Goal: Task Accomplishment & Management: Manage account settings

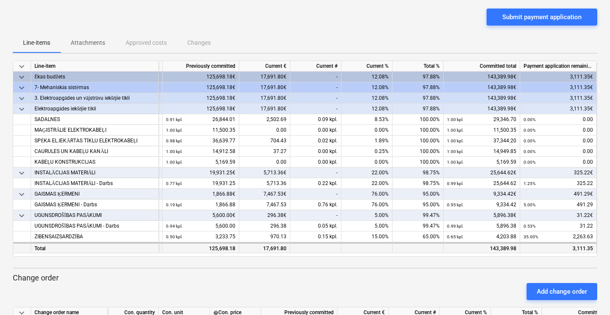
scroll to position [44, 0]
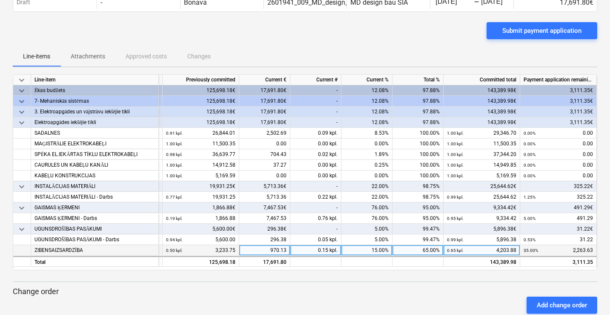
drag, startPoint x: 367, startPoint y: 250, endPoint x: 400, endPoint y: 251, distance: 33.7
click at [0, 0] on div "ZIBENSAIZSARDZĪBA 1.00 × 6,467.50€ / kpl. 6,467.50 0.50 kpl. 3,233.75 970.13 0.…" at bounding box center [0, 0] width 0 height 0
click at [375, 253] on div "15.00%" at bounding box center [367, 250] width 51 height 11
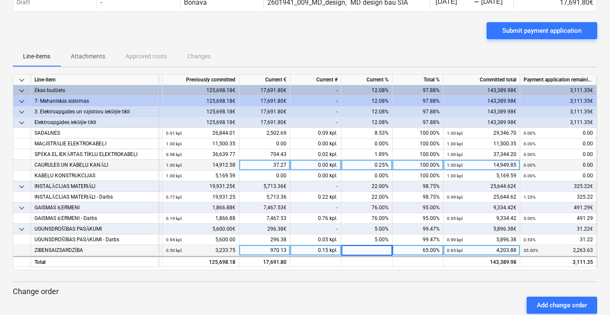
type input "0"
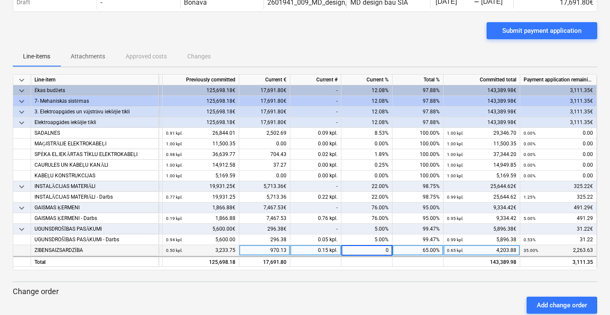
click at [359, 58] on div "Line-items Attachments Approved costs Changes" at bounding box center [305, 56] width 585 height 20
drag, startPoint x: 374, startPoint y: 135, endPoint x: 406, endPoint y: 124, distance: 34.3
click at [0, 0] on div "SADALNES 1.00 × 29,346.70€ / kpl. 29,346.70 0.91 kpl. 26,844.01 2,502.69 0.09 k…" at bounding box center [0, 0] width 0 height 0
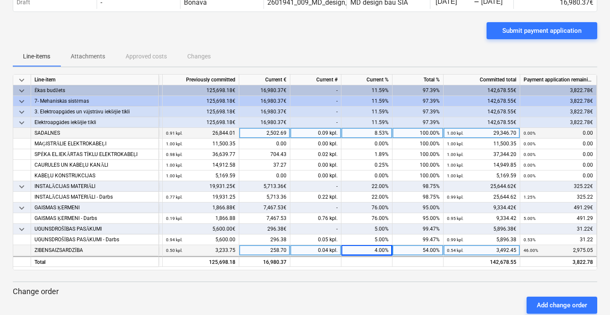
click at [373, 136] on div "8.53%" at bounding box center [367, 133] width 51 height 11
type input "4"
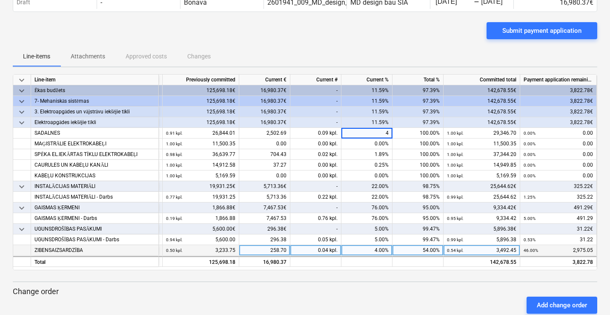
click at [411, 54] on div "Line-items Attachments Approved costs Changes" at bounding box center [305, 56] width 585 height 20
click at [351, 48] on div "Line-items Attachments Approved costs Changes" at bounding box center [305, 56] width 585 height 20
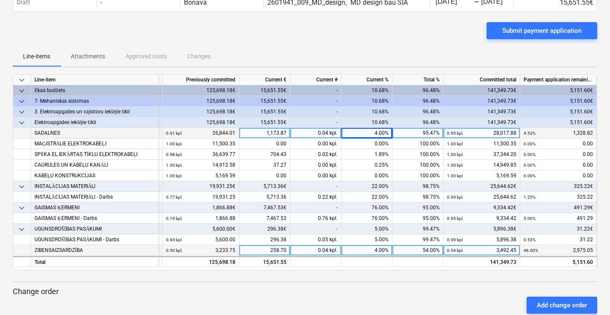
click at [375, 130] on div "4.00%" at bounding box center [367, 133] width 51 height 11
type input "2"
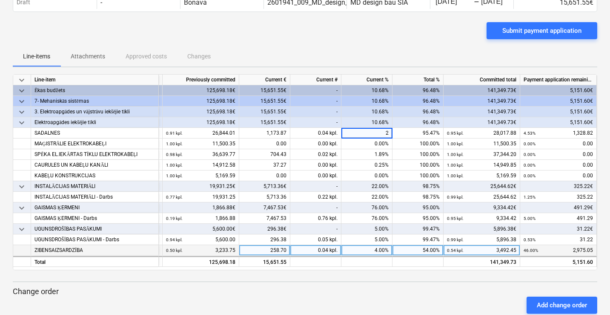
click at [362, 55] on div "Line-items Attachments Approved costs Changes" at bounding box center [305, 56] width 585 height 20
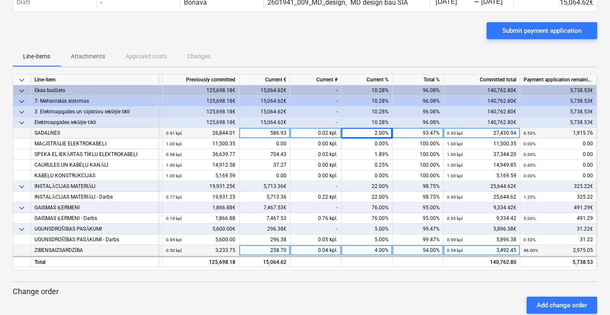
click at [376, 134] on div "2.00%" at bounding box center [367, 133] width 51 height 11
type input "3"
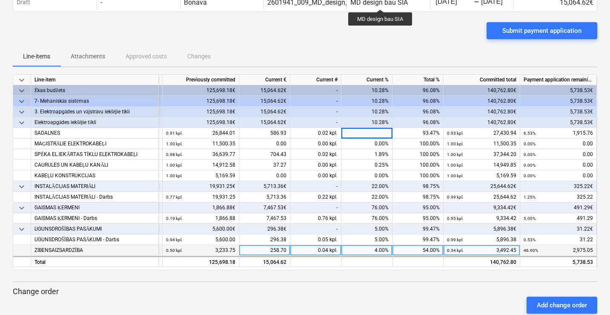
type input "6"
click at [379, 43] on div "Submit payment application" at bounding box center [305, 34] width 585 height 24
click at [372, 185] on div "22.00%" at bounding box center [367, 186] width 51 height 11
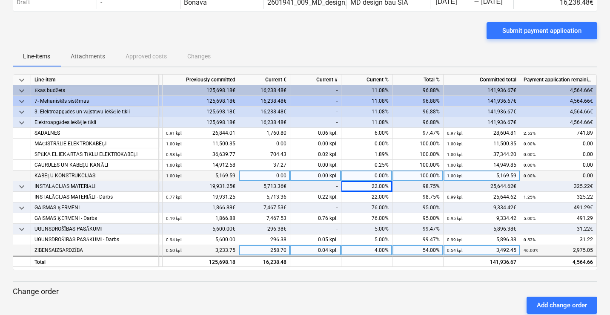
drag, startPoint x: 372, startPoint y: 187, endPoint x: 437, endPoint y: 174, distance: 66.8
click at [425, 176] on div "keyboard_arrow_down Line-item Contracted cost Previously committed Current € Cu…" at bounding box center [305, 172] width 585 height 196
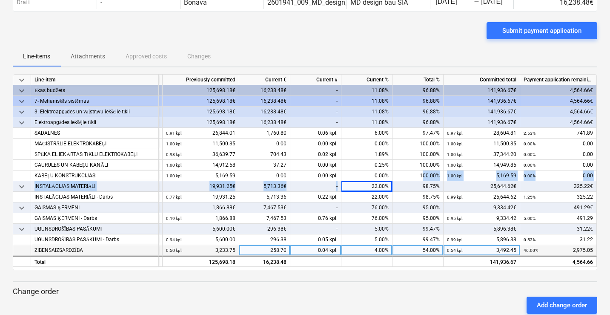
click at [371, 185] on div "22.00%" at bounding box center [367, 186] width 51 height 11
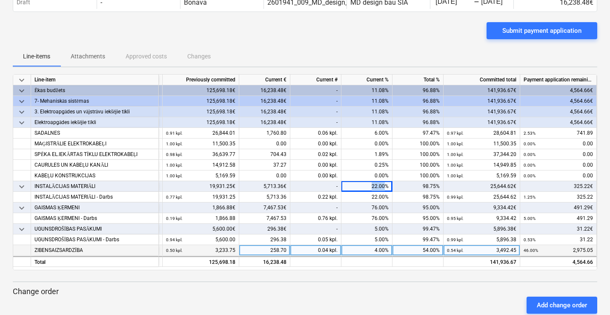
drag, startPoint x: 376, startPoint y: 186, endPoint x: 385, endPoint y: 186, distance: 8.5
click at [385, 186] on div "22.00%" at bounding box center [367, 186] width 51 height 11
click at [448, 63] on div "Line-items Attachments Approved costs Changes" at bounding box center [305, 56] width 585 height 20
click at [292, 231] on div "-" at bounding box center [315, 229] width 51 height 11
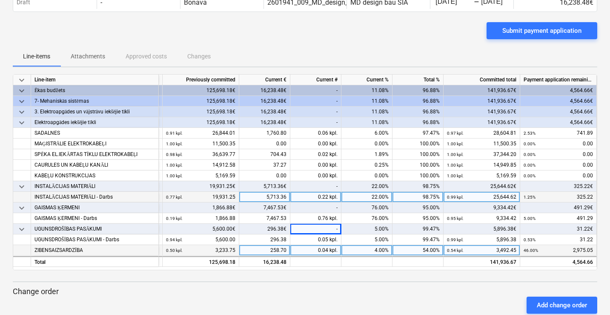
click at [331, 195] on div "0.22 kpl." at bounding box center [315, 197] width 51 height 11
click at [322, 207] on div "-" at bounding box center [315, 207] width 51 height 11
click at [321, 185] on div "-" at bounding box center [315, 186] width 51 height 11
click at [379, 185] on div "22.00%" at bounding box center [367, 186] width 51 height 11
click at [371, 190] on div "22.00%" at bounding box center [367, 186] width 51 height 11
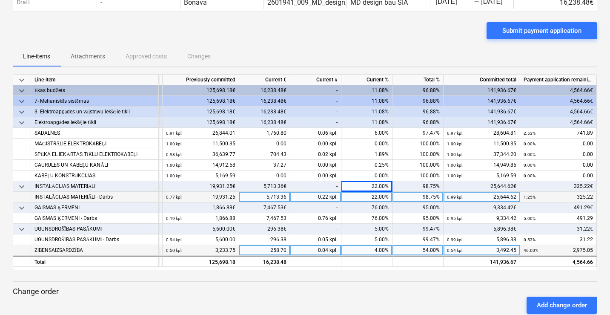
click at [373, 187] on div "22.00%" at bounding box center [367, 186] width 51 height 11
click at [374, 190] on div "22.00%" at bounding box center [367, 186] width 51 height 11
click at [430, 184] on div "98.75%" at bounding box center [418, 186] width 51 height 11
click at [373, 185] on div "22.00%" at bounding box center [367, 186] width 51 height 11
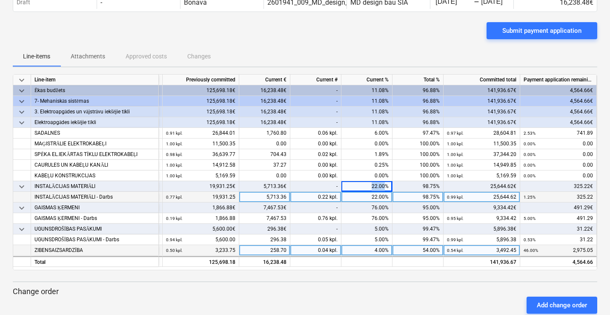
click at [374, 185] on div "22.00%" at bounding box center [367, 186] width 51 height 11
click at [391, 288] on p "Change order" at bounding box center [305, 291] width 585 height 10
click at [373, 188] on div "22.00%" at bounding box center [367, 186] width 51 height 11
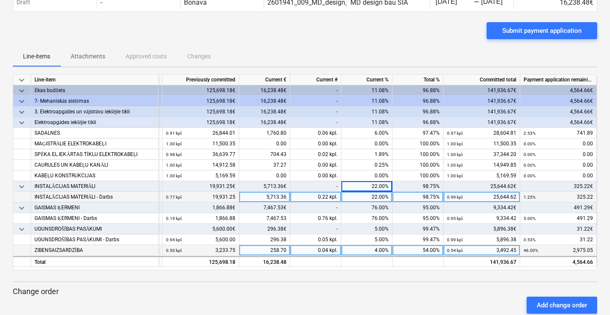
click at [385, 293] on div "Add change order" at bounding box center [305, 305] width 592 height 24
click at [429, 186] on div "98.75%" at bounding box center [418, 186] width 51 height 11
click at [429, 185] on div "98.75%" at bounding box center [418, 186] width 51 height 11
click at [322, 292] on p "Change order" at bounding box center [305, 291] width 585 height 10
click at [373, 185] on div "22.00%" at bounding box center [367, 186] width 51 height 11
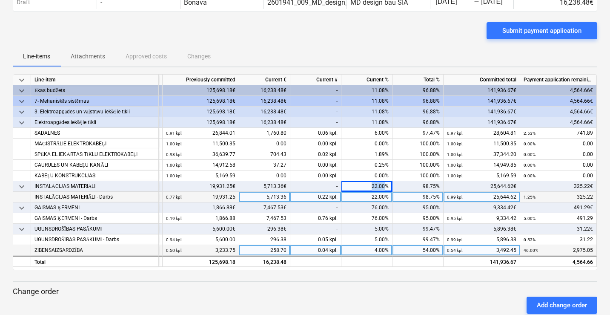
click at [373, 185] on div "22.00%" at bounding box center [367, 186] width 51 height 11
click at [376, 187] on div "22.00%" at bounding box center [367, 186] width 51 height 11
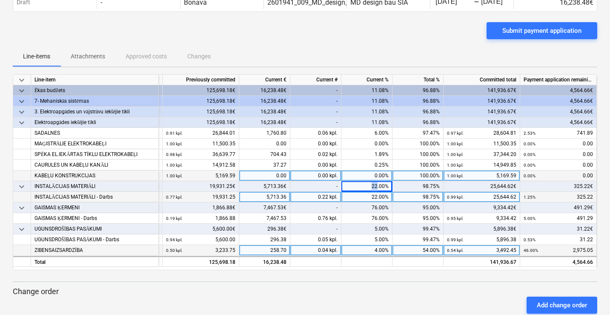
drag, startPoint x: 377, startPoint y: 184, endPoint x: 356, endPoint y: 179, distance: 22.0
click at [356, 179] on div "keyboard_arrow_down Line-item Contracted cost Previously committed Current € Cu…" at bounding box center [305, 172] width 585 height 196
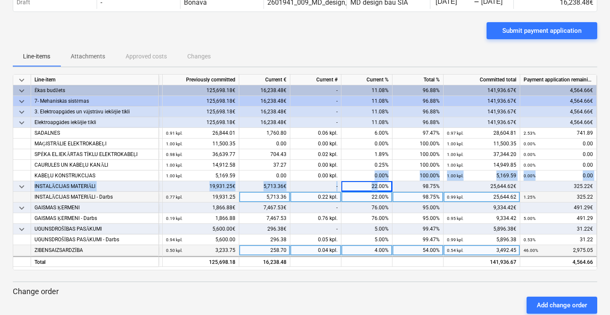
click at [374, 182] on div "22.00%" at bounding box center [367, 186] width 51 height 11
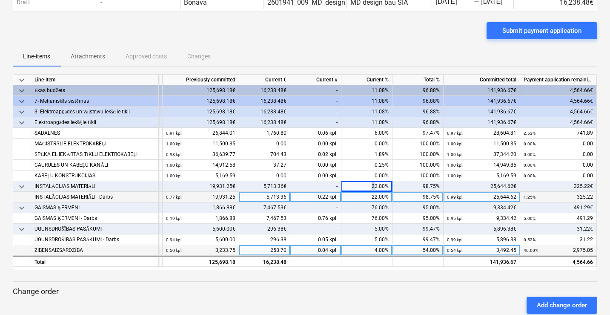
drag, startPoint x: 376, startPoint y: 187, endPoint x: 364, endPoint y: 184, distance: 11.9
click at [364, 184] on div "22.00%" at bounding box center [367, 186] width 51 height 11
drag, startPoint x: 397, startPoint y: 284, endPoint x: 390, endPoint y: 284, distance: 6.4
click at [392, 284] on div "keyboard_arrow_down Line-item Contracted cost Previously committed Current € Cu…" at bounding box center [305, 230] width 585 height 312
click at [348, 300] on div "Add change order" at bounding box center [305, 305] width 592 height 24
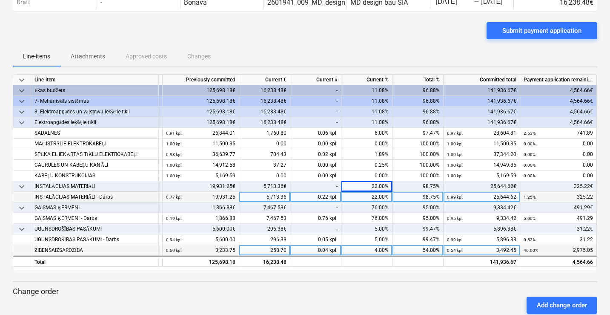
click at [373, 186] on div "22.00%" at bounding box center [367, 186] width 51 height 11
click at [372, 185] on div "22.00%" at bounding box center [367, 186] width 51 height 11
click at [371, 187] on div "22.00%" at bounding box center [367, 186] width 51 height 11
drag, startPoint x: 376, startPoint y: 189, endPoint x: 366, endPoint y: 184, distance: 11.4
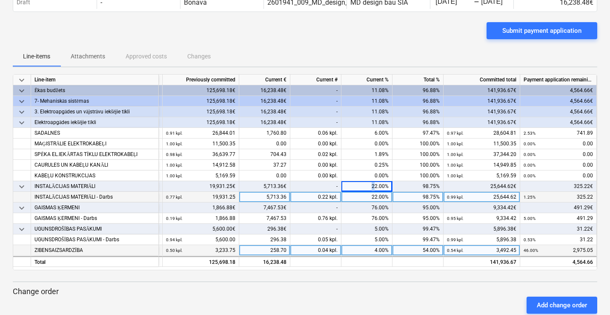
click at [366, 184] on div "22.00%" at bounding box center [367, 186] width 51 height 11
click at [367, 309] on div "Add change order" at bounding box center [305, 305] width 592 height 24
click at [425, 182] on div "98.75%" at bounding box center [418, 186] width 51 height 11
click at [426, 182] on div "98.75%" at bounding box center [418, 186] width 51 height 11
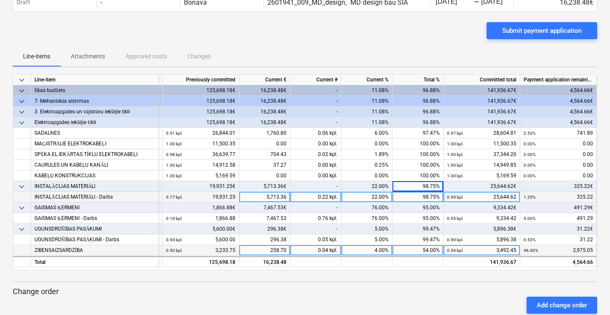
click at [373, 303] on div "Add change order" at bounding box center [305, 305] width 592 height 24
click at [419, 183] on div "98.75%" at bounding box center [418, 186] width 51 height 11
click at [426, 287] on p "Change order" at bounding box center [305, 291] width 585 height 10
click at [424, 187] on div "98.75%" at bounding box center [418, 186] width 51 height 11
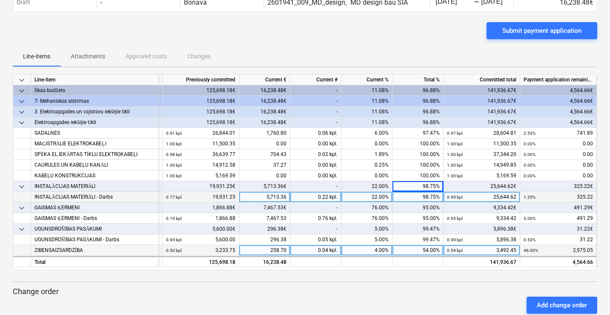
click at [423, 250] on div "54.00%" at bounding box center [418, 250] width 51 height 11
click at [420, 285] on div "keyboard_arrow_down Line-item Contracted cost Previously committed Current € Cu…" at bounding box center [305, 230] width 585 height 312
click at [418, 184] on div "98.75%" at bounding box center [418, 186] width 51 height 11
click at [424, 187] on div "98.75%" at bounding box center [418, 186] width 51 height 11
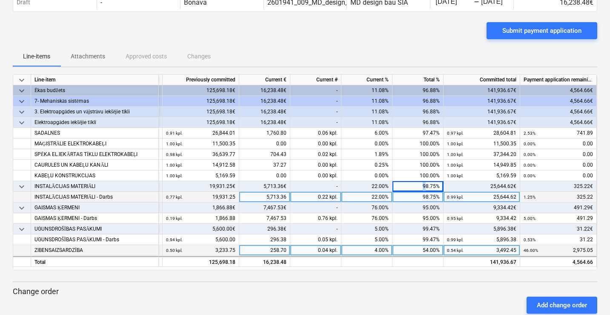
drag, startPoint x: 427, startPoint y: 187, endPoint x: 399, endPoint y: 185, distance: 28.1
click at [399, 185] on div "98.75%" at bounding box center [418, 186] width 51 height 11
click at [446, 287] on p "Change order" at bounding box center [305, 291] width 585 height 10
click at [416, 294] on div "Add change order" at bounding box center [305, 305] width 592 height 24
click at [385, 308] on div "Add change order" at bounding box center [305, 305] width 592 height 24
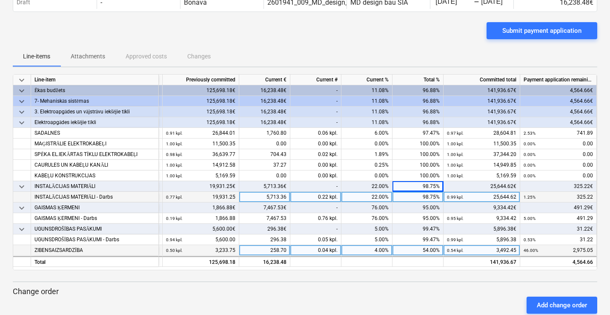
click at [396, 301] on div "Add change order" at bounding box center [305, 305] width 592 height 24
click at [379, 187] on div "22.00%" at bounding box center [367, 186] width 51 height 11
click at [378, 187] on div "22.00%" at bounding box center [367, 186] width 51 height 11
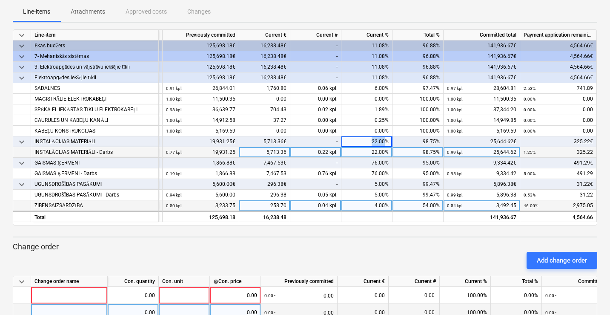
scroll to position [129, 0]
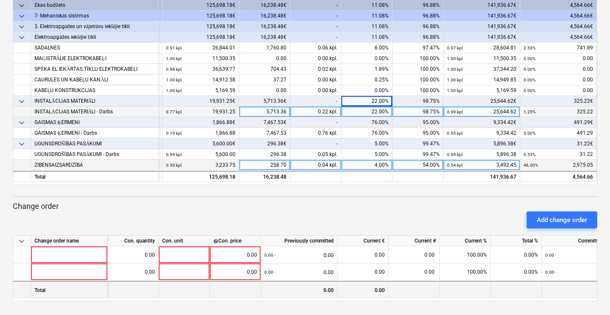
click at [539, 296] on div at bounding box center [516, 289] width 51 height 17
click at [572, 297] on div "0.00" at bounding box center [580, 289] width 77 height 17
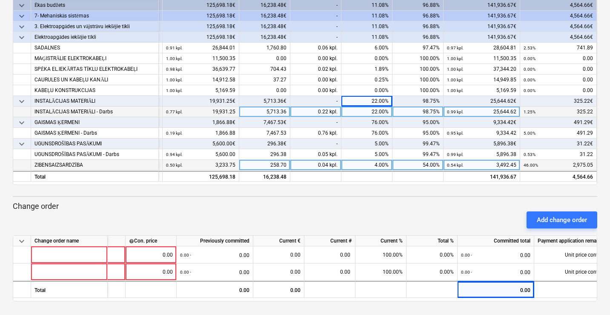
scroll to position [0, 116]
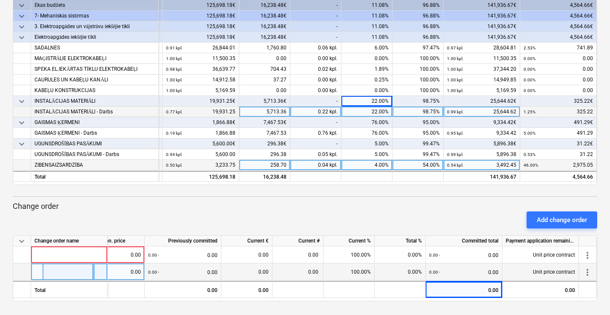
click at [589, 272] on span "more_vert" at bounding box center [588, 272] width 10 height 10
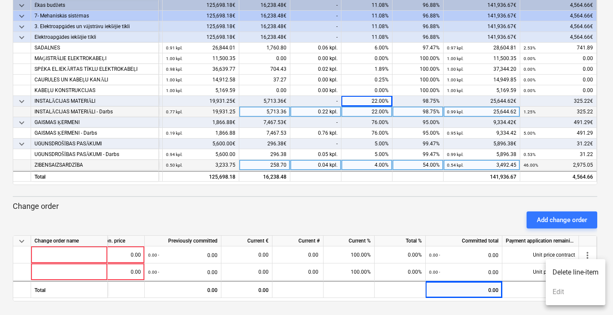
click at [579, 272] on li "Delete line-item" at bounding box center [576, 272] width 60 height 20
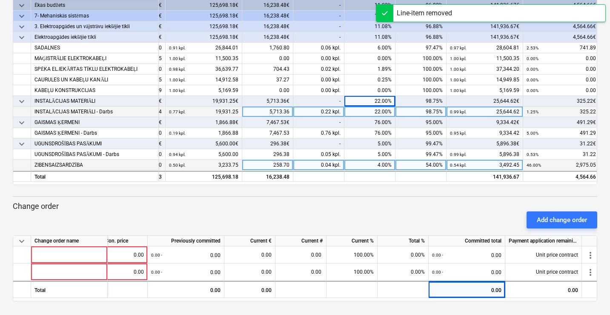
scroll to position [112, 0]
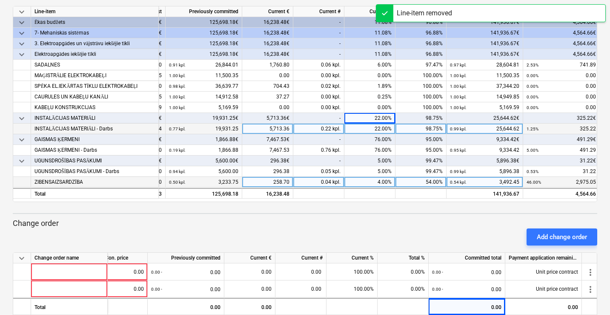
click at [588, 254] on div at bounding box center [591, 258] width 18 height 11
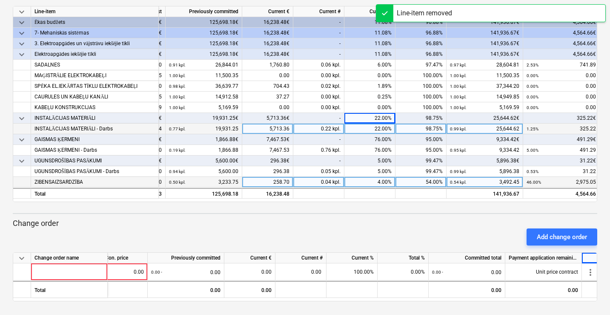
scroll to position [0, 116]
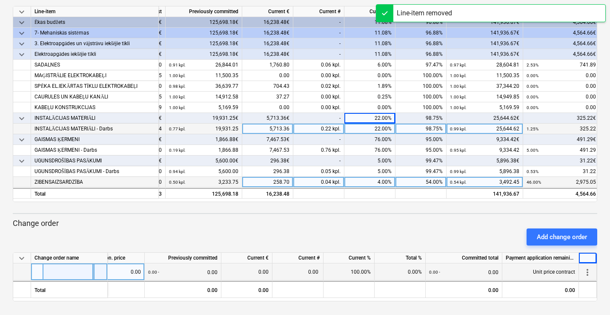
click at [587, 271] on span "more_vert" at bounding box center [588, 272] width 10 height 10
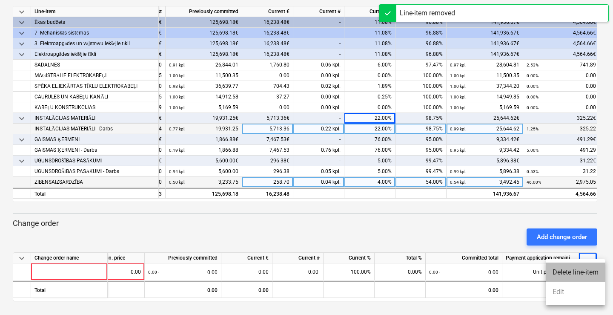
click at [572, 275] on li "Delete line-item" at bounding box center [576, 272] width 60 height 20
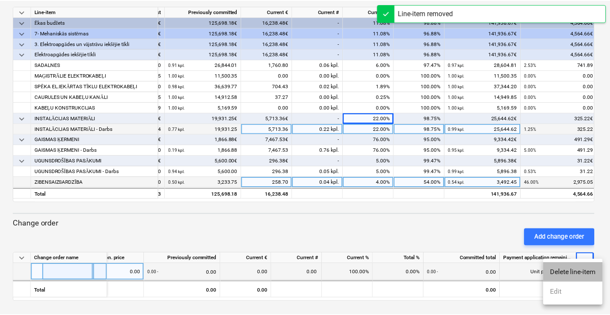
scroll to position [0, 113]
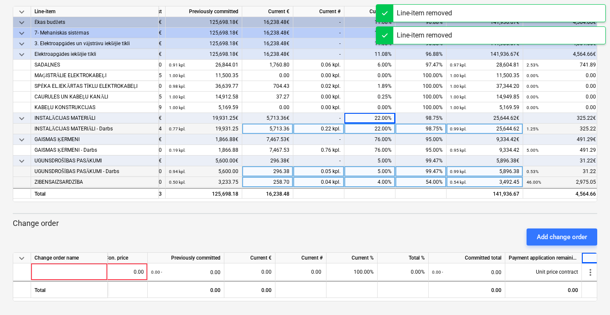
click at [463, 174] on small "0.99 kpl." at bounding box center [458, 171] width 17 height 5
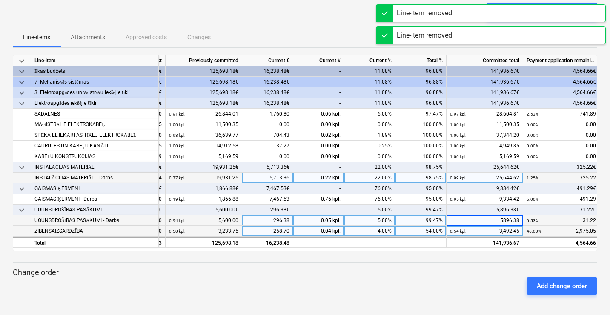
scroll to position [63, 0]
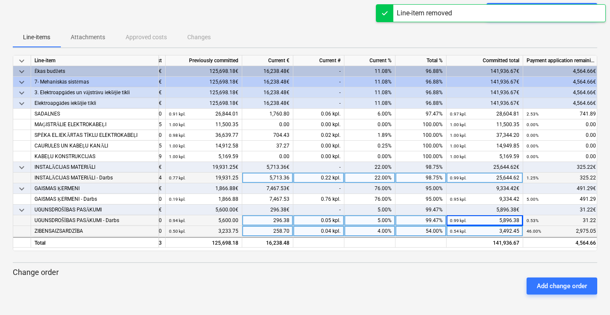
click at [430, 167] on div "98.75%" at bounding box center [421, 167] width 51 height 11
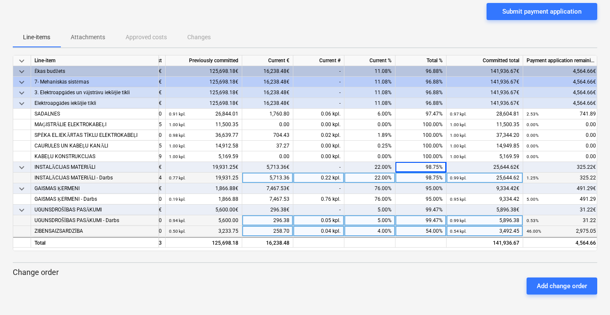
click at [377, 166] on div "22.00%" at bounding box center [370, 167] width 51 height 11
click at [377, 167] on div "22.00%" at bounding box center [370, 167] width 51 height 11
click at [374, 169] on div "22.00%" at bounding box center [370, 167] width 51 height 11
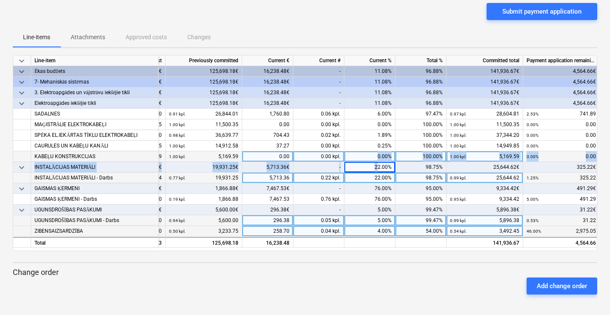
drag, startPoint x: 379, startPoint y: 167, endPoint x: 345, endPoint y: 155, distance: 36.6
click at [345, 155] on div "keyboard_arrow_down Line-item Contracted cost Previously committed Current € Cu…" at bounding box center [305, 153] width 585 height 196
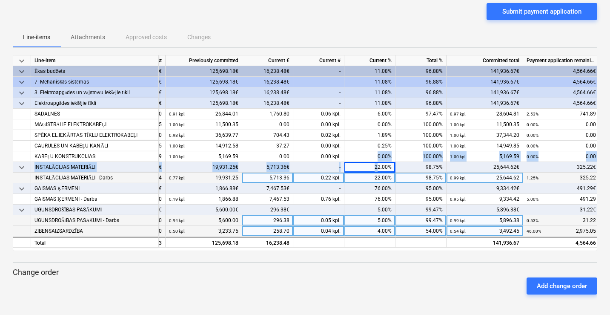
click at [365, 167] on div "22.00%" at bounding box center [370, 167] width 51 height 11
click at [373, 167] on div "22.00%" at bounding box center [370, 167] width 51 height 11
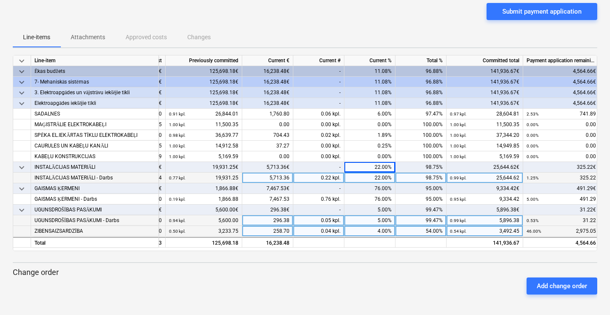
click at [375, 170] on div "22.00%" at bounding box center [370, 167] width 51 height 11
click at [375, 165] on div "22.00%" at bounding box center [370, 167] width 51 height 11
click at [374, 167] on div "22.00%" at bounding box center [370, 167] width 51 height 11
click at [378, 167] on div "22.00%" at bounding box center [370, 167] width 51 height 11
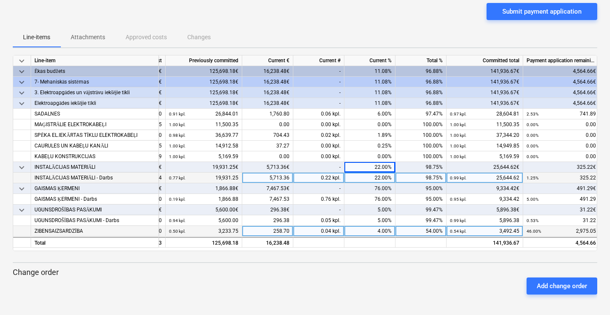
scroll to position [0, 90]
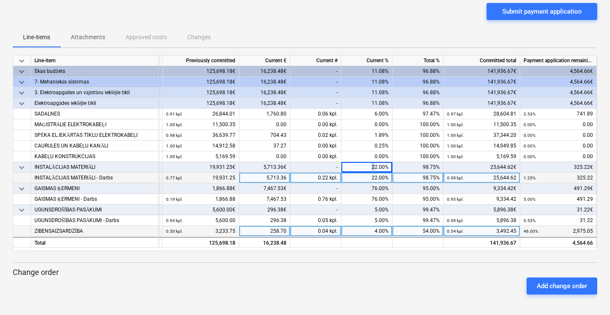
drag, startPoint x: 359, startPoint y: 167, endPoint x: 345, endPoint y: 167, distance: 13.6
click at [345, 167] on div "22.00%" at bounding box center [367, 167] width 51 height 11
click at [362, 168] on div "22.00%" at bounding box center [367, 167] width 51 height 11
drag, startPoint x: 370, startPoint y: 169, endPoint x: 376, endPoint y: 167, distance: 7.0
click at [376, 167] on div "22.00%" at bounding box center [367, 167] width 51 height 11
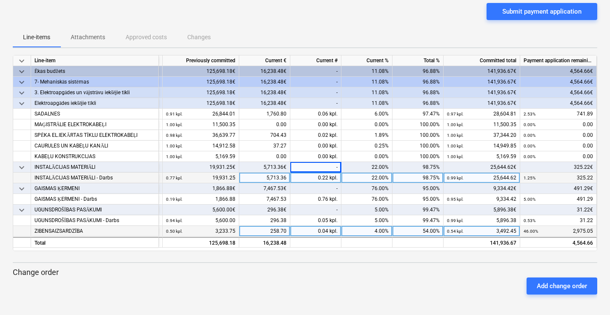
click at [412, 302] on div "keyboard_arrow_down Status Confirmed at Company Contract name Commit as Date Cu…" at bounding box center [305, 126] width 610 height 378
click at [369, 166] on div "22.00%" at bounding box center [367, 167] width 51 height 11
click at [372, 166] on div "22.00%" at bounding box center [367, 167] width 51 height 11
click at [359, 166] on div "22.00%" at bounding box center [367, 167] width 51 height 11
click at [351, 302] on div "keyboard_arrow_down Status Confirmed at Company Contract name Commit as Date Cu…" at bounding box center [305, 126] width 610 height 378
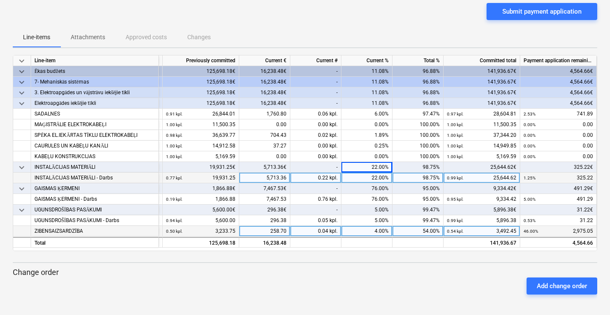
click at [351, 276] on div "Add change order" at bounding box center [305, 286] width 592 height 24
click at [373, 167] on div "22.00%" at bounding box center [367, 167] width 51 height 11
click at [367, 289] on div "Add change order" at bounding box center [305, 286] width 592 height 24
click at [368, 167] on div "22.00%" at bounding box center [367, 167] width 51 height 11
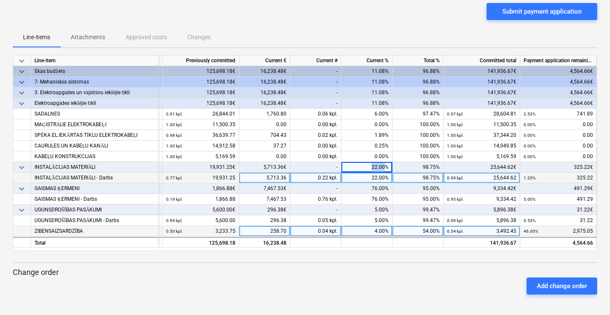
click at [368, 167] on div "22.00%" at bounding box center [367, 167] width 51 height 11
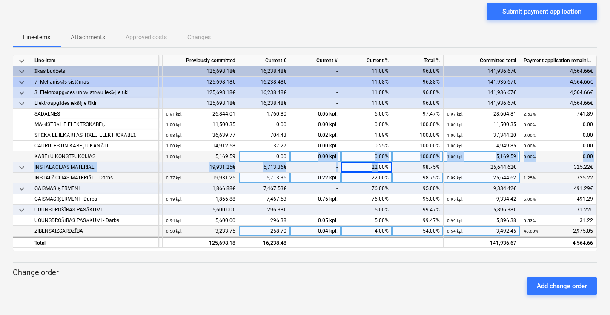
drag, startPoint x: 377, startPoint y: 166, endPoint x: 305, endPoint y: 152, distance: 73.4
click at [305, 152] on div "keyboard_arrow_down Line-item Contracted cost Previously committed Current € Cu…" at bounding box center [305, 153] width 585 height 196
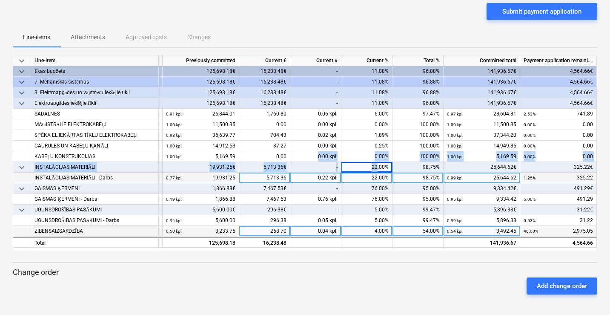
click at [369, 167] on div "22.00%" at bounding box center [367, 167] width 51 height 11
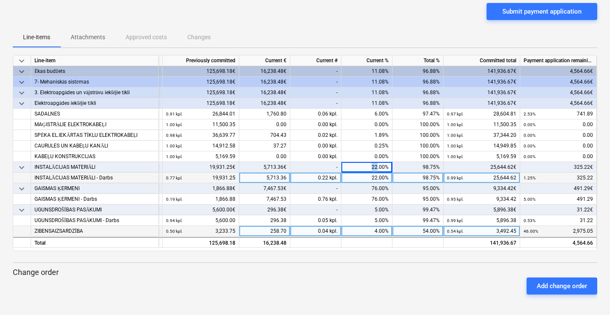
drag, startPoint x: 377, startPoint y: 166, endPoint x: 356, endPoint y: 164, distance: 21.0
click at [357, 164] on div "22.00%" at bounding box center [367, 167] width 51 height 11
drag, startPoint x: 392, startPoint y: 287, endPoint x: 382, endPoint y: 286, distance: 9.5
click at [387, 287] on div "Add change order" at bounding box center [305, 286] width 592 height 24
click at [382, 286] on div "Add change order" at bounding box center [305, 286] width 592 height 24
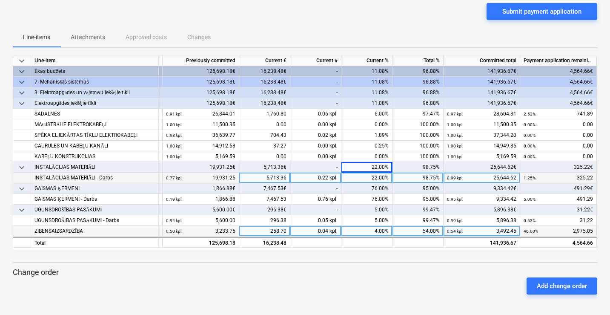
click at [376, 167] on div "22.00%" at bounding box center [367, 167] width 51 height 11
click at [374, 166] on div "22.00%" at bounding box center [367, 167] width 51 height 11
drag, startPoint x: 372, startPoint y: 165, endPoint x: 378, endPoint y: 165, distance: 6.0
click at [378, 165] on div "22.00%" at bounding box center [367, 167] width 51 height 11
click at [393, 274] on div "Add change order" at bounding box center [305, 286] width 592 height 24
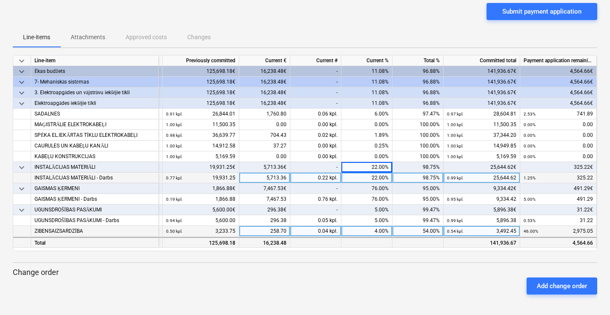
click at [389, 241] on div at bounding box center [367, 242] width 51 height 11
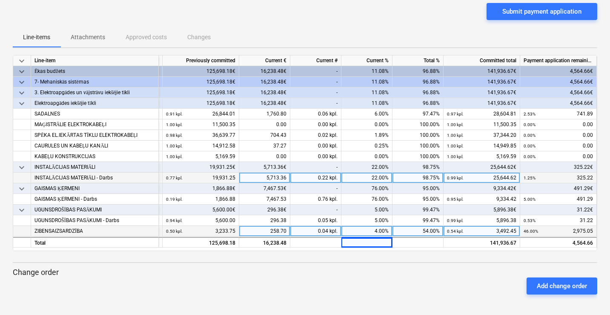
click at [381, 273] on div "Change order Add change order" at bounding box center [305, 280] width 585 height 27
click at [381, 164] on div "22.00%" at bounding box center [367, 167] width 51 height 11
click at [379, 164] on div "22.00%" at bounding box center [367, 167] width 51 height 11
click at [378, 164] on div "22.00%" at bounding box center [367, 167] width 51 height 11
click at [377, 167] on div "22.00%" at bounding box center [367, 167] width 51 height 11
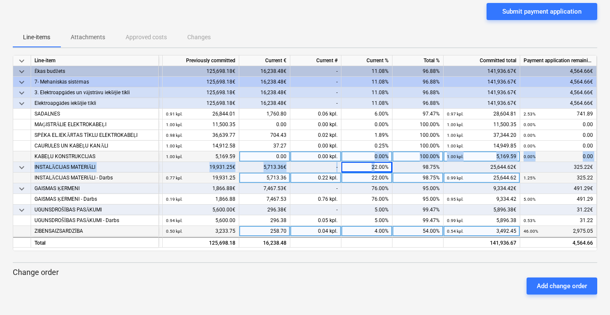
drag, startPoint x: 376, startPoint y: 165, endPoint x: 320, endPoint y: 154, distance: 57.3
click at [320, 155] on div "keyboard_arrow_down Line-item Contracted cost Previously committed Current € Cu…" at bounding box center [305, 153] width 585 height 196
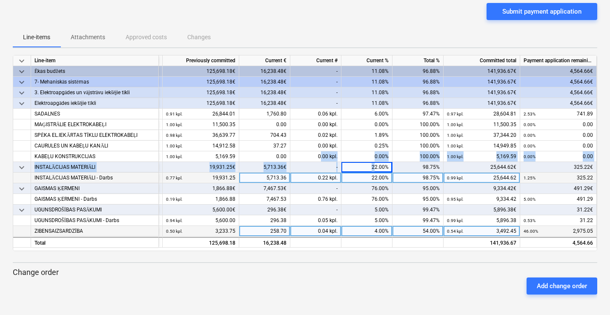
click at [363, 166] on div "22.00%" at bounding box center [367, 167] width 51 height 11
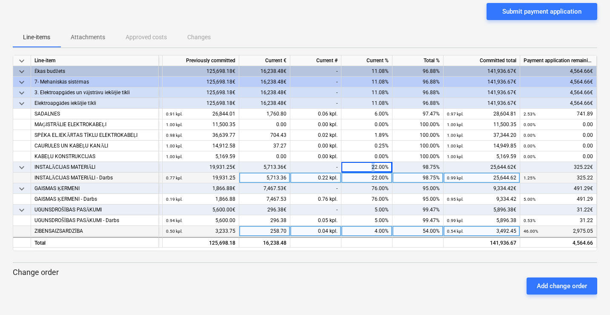
drag, startPoint x: 371, startPoint y: 167, endPoint x: 378, endPoint y: 166, distance: 6.4
click at [376, 167] on div "22.00%" at bounding box center [367, 167] width 51 height 11
click at [386, 276] on div "Add change order" at bounding box center [305, 286] width 592 height 24
click at [359, 286] on div "Add change order" at bounding box center [305, 286] width 592 height 24
click at [359, 282] on div "Add change order" at bounding box center [305, 286] width 592 height 24
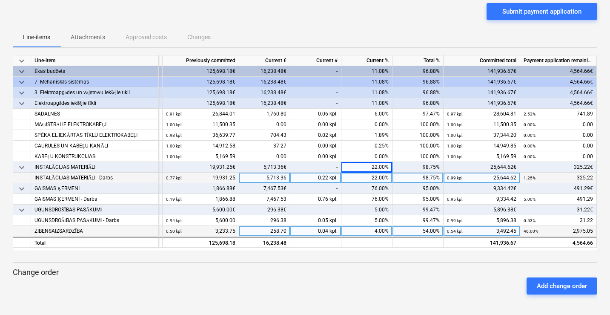
click at [356, 279] on div "Add change order" at bounding box center [305, 286] width 592 height 24
click at [375, 168] on div "22.00%" at bounding box center [367, 167] width 51 height 11
drag, startPoint x: 373, startPoint y: 164, endPoint x: 380, endPoint y: 166, distance: 7.4
click at [380, 166] on div "22.00%" at bounding box center [367, 167] width 51 height 11
click at [376, 166] on div "22.00%" at bounding box center [367, 167] width 51 height 11
